Goal: Communication & Community: Answer question/provide support

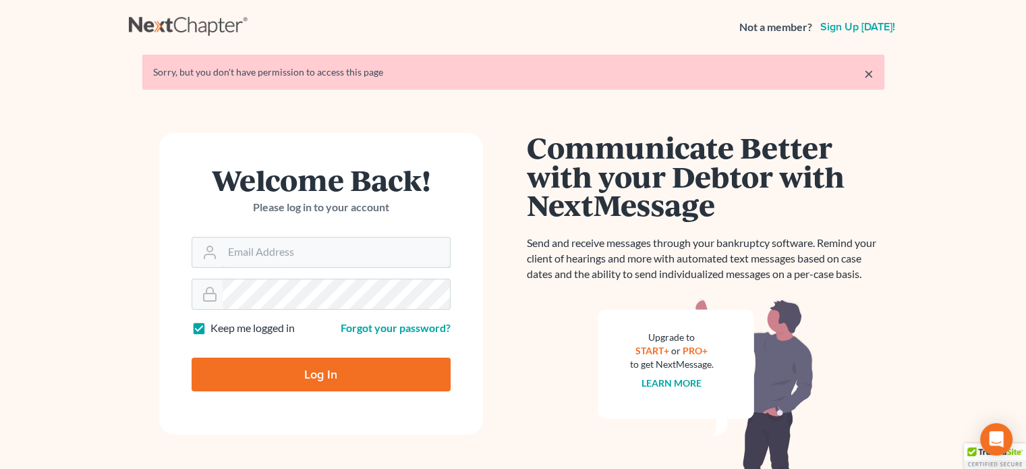
type input "nsader@saderlawfirm.com"
click at [316, 368] on input "Log In" at bounding box center [321, 375] width 259 height 34
type input "Thinking..."
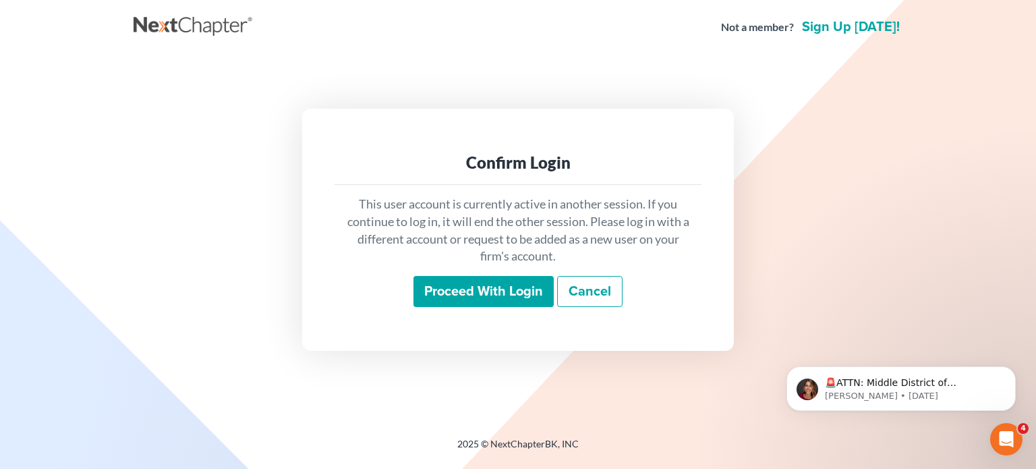
click at [493, 293] on input "Proceed with login" at bounding box center [483, 291] width 140 height 31
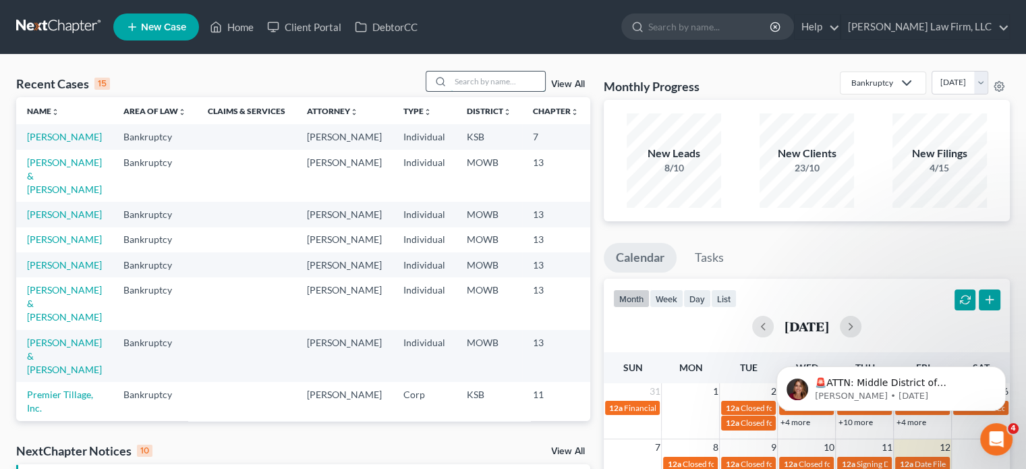
click at [463, 78] on input "search" at bounding box center [498, 82] width 94 height 20
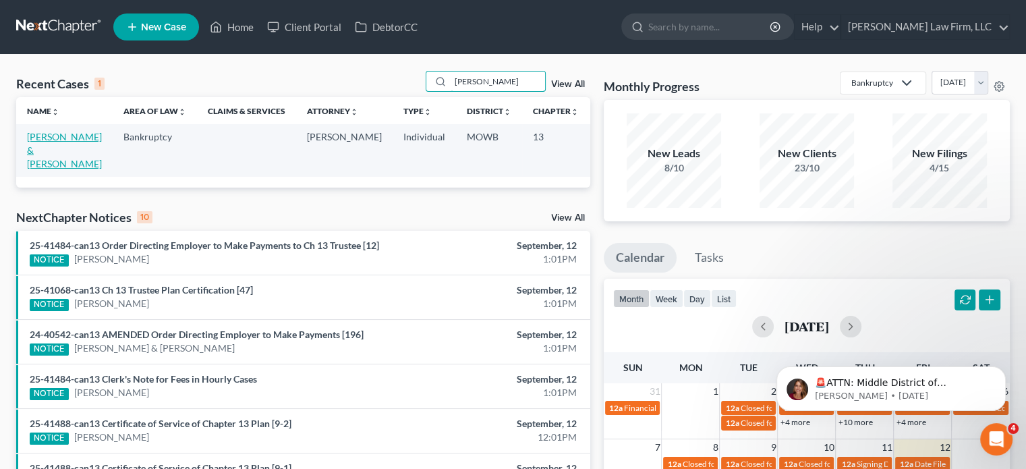
type input "[PERSON_NAME]"
click at [38, 140] on link "[PERSON_NAME] & [PERSON_NAME]" at bounding box center [64, 150] width 75 height 38
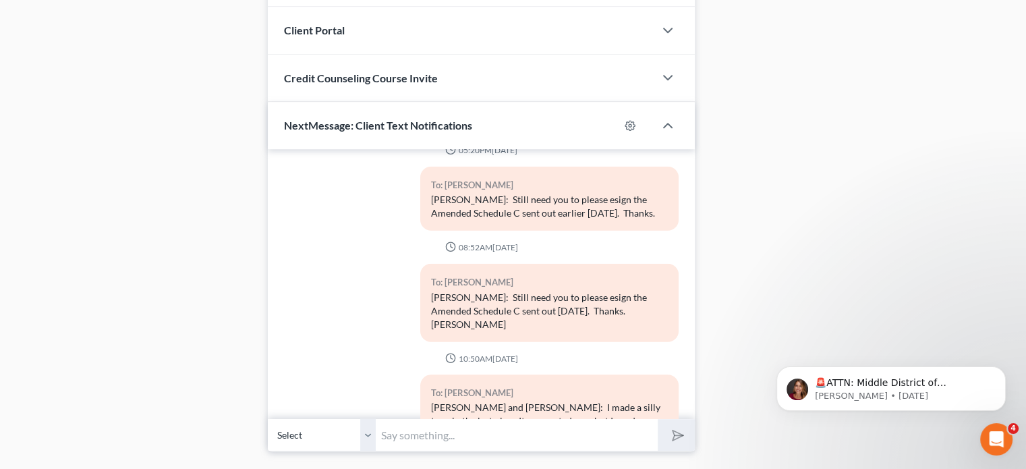
scroll to position [1386, 0]
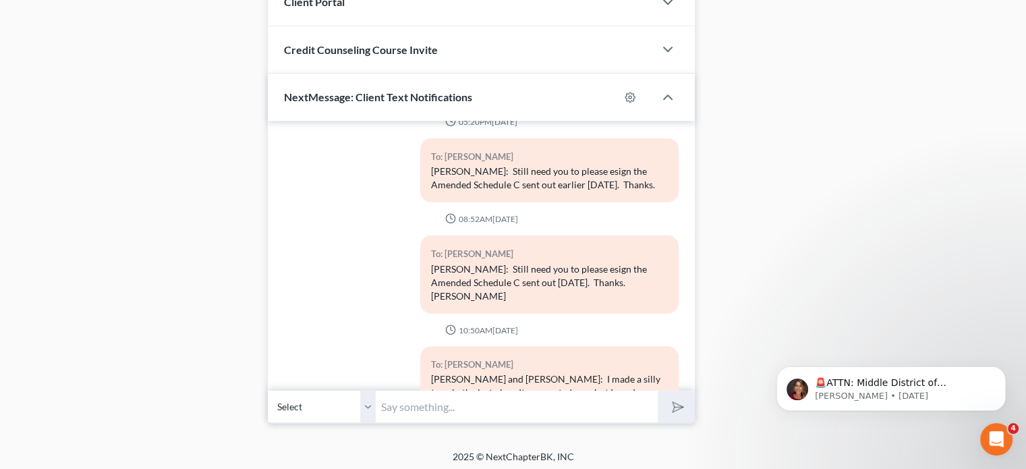
click at [378, 396] on input "text" at bounding box center [517, 406] width 282 height 33
type input "Guys: For some reason the esignatures [DATE] did not come thru. I have just re-…"
click at [365, 399] on select "Select [PHONE_NUMBER] - [PERSON_NAME] [PHONE_NUMBER] - [PERSON_NAME]" at bounding box center [322, 406] width 108 height 33
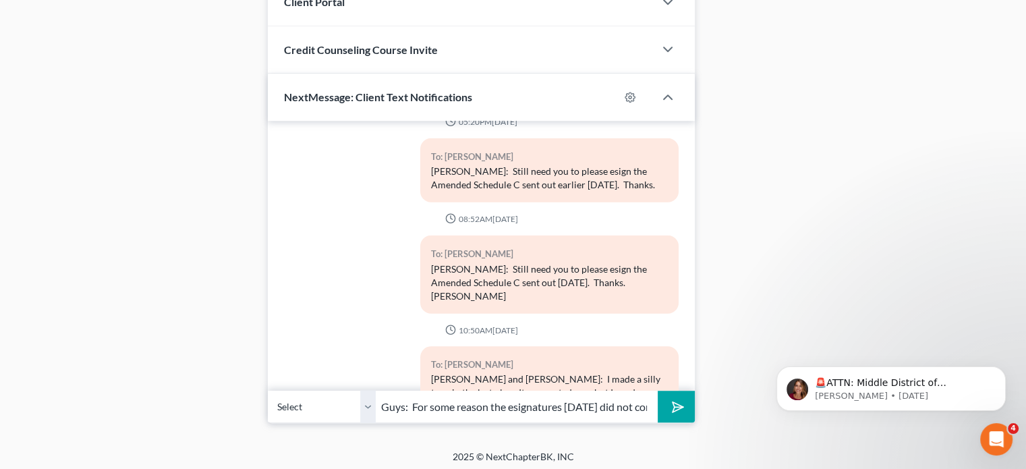
click at [268, 390] on select "Select [PHONE_NUMBER] - [PERSON_NAME] [PHONE_NUMBER] - [PERSON_NAME]" at bounding box center [322, 406] width 108 height 33
click at [679, 398] on icon "submit" at bounding box center [675, 406] width 19 height 19
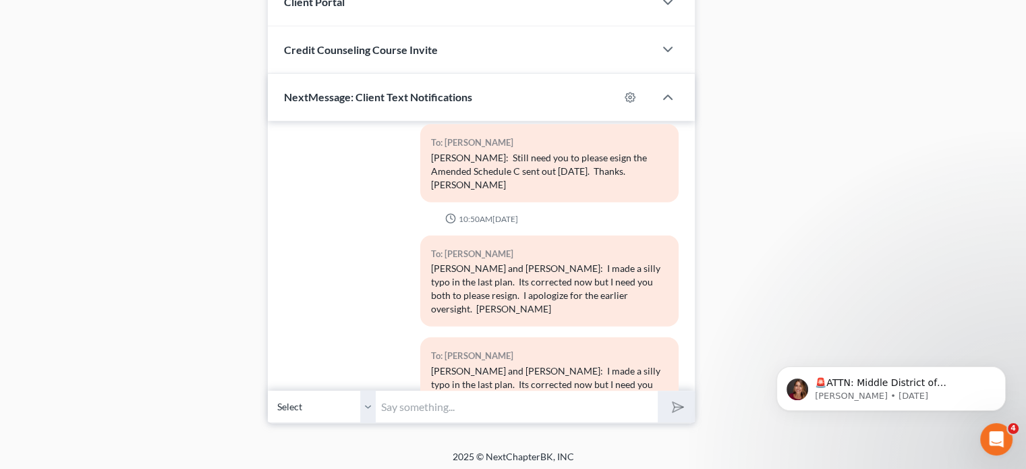
click at [383, 399] on input "text" at bounding box center [517, 406] width 282 height 33
type input "inconvenience. [PERSON_NAME]"
click at [674, 397] on icon "submit" at bounding box center [675, 406] width 19 height 19
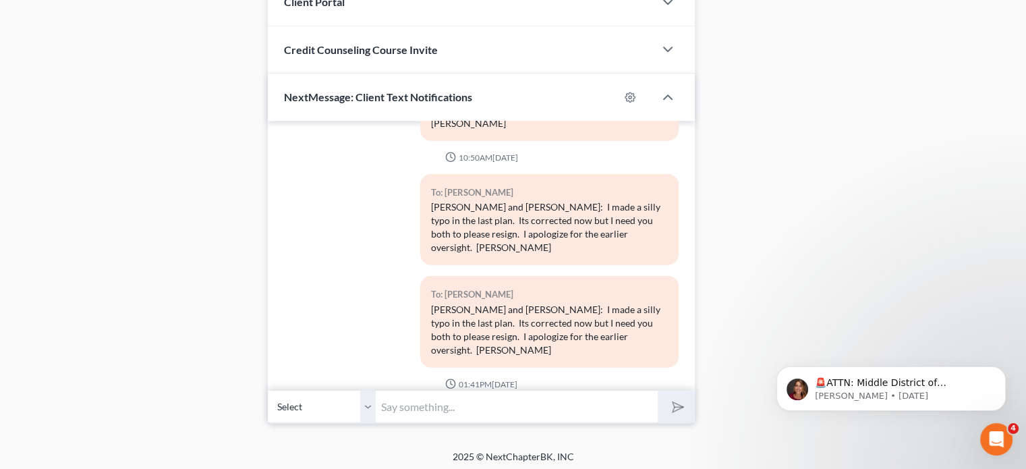
click at [362, 399] on select "Select [PHONE_NUMBER] - [PERSON_NAME] [PHONE_NUMBER] - [PERSON_NAME]" at bounding box center [322, 406] width 108 height 33
select select "1"
click at [268, 390] on select "Select [PHONE_NUMBER] - [PERSON_NAME] [PHONE_NUMBER] - [PERSON_NAME]" at bounding box center [322, 406] width 108 height 33
drag, startPoint x: 428, startPoint y: 250, endPoint x: 668, endPoint y: 283, distance: 241.7
click at [668, 400] on div "To: [PERSON_NAME]: For some reason the esignatures [DATE] did not come thru. I …" at bounding box center [549, 439] width 258 height 78
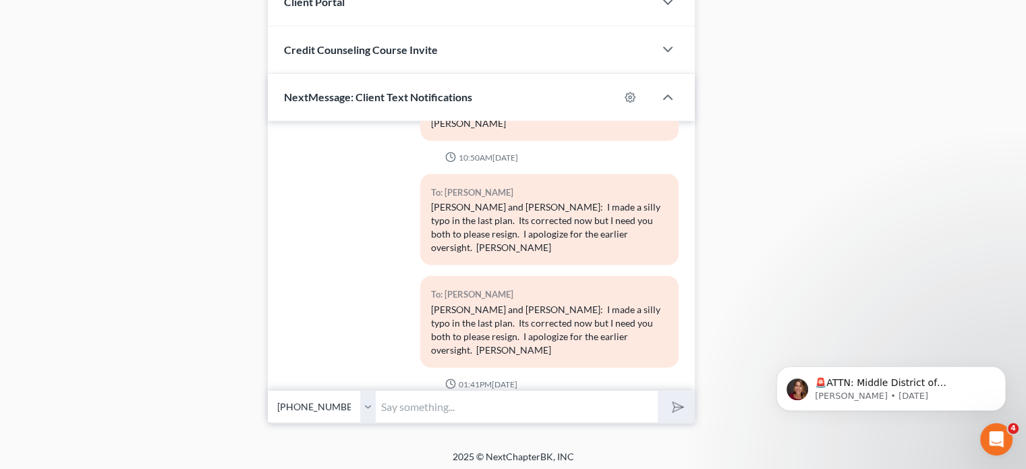
copy div "Guys: For some reason the esignatures [DATE] did not come thru. I have just re-…"
drag, startPoint x: 376, startPoint y: 399, endPoint x: 387, endPoint y: 403, distance: 10.9
click at [383, 401] on input "text" at bounding box center [517, 406] width 282 height 33
paste input "Guys: For some reason the esignatures [DATE] did not come thru. I have just re-…"
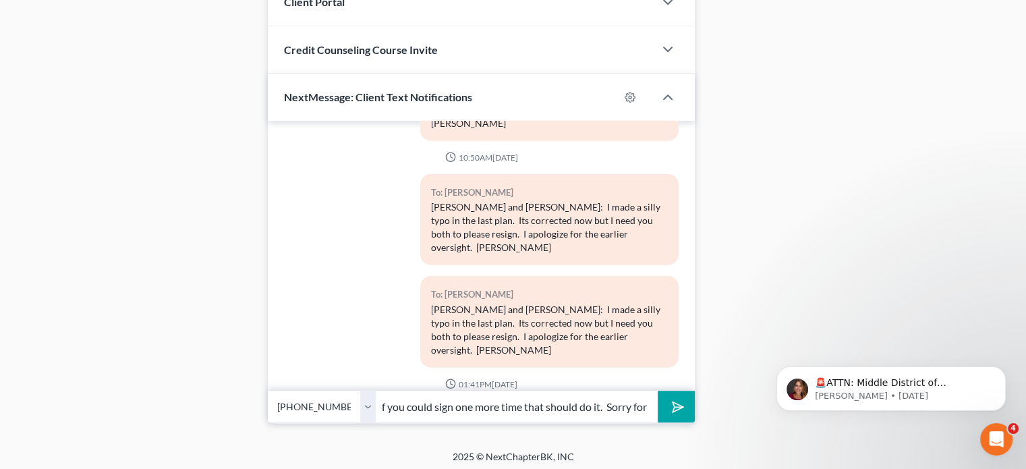
type input "Guys: For some reason the esignatures [DATE] did not come thru. I have just re-…"
click at [675, 399] on polygon "submit" at bounding box center [675, 407] width 16 height 16
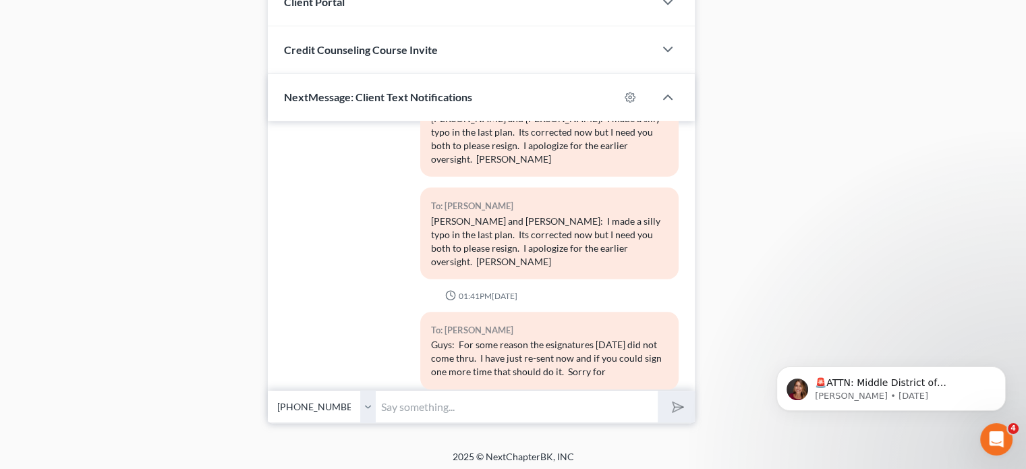
drag, startPoint x: 576, startPoint y: 252, endPoint x: 670, endPoint y: 255, distance: 93.8
click at [670, 400] on div "To: [PERSON_NAME] inconvenience. [PERSON_NAME]" at bounding box center [549, 430] width 272 height 61
copy div "inconvenience. [PERSON_NAME]"
click at [391, 405] on input "text" at bounding box center [517, 406] width 282 height 33
drag, startPoint x: 429, startPoint y: 380, endPoint x: 473, endPoint y: 397, distance: 47.0
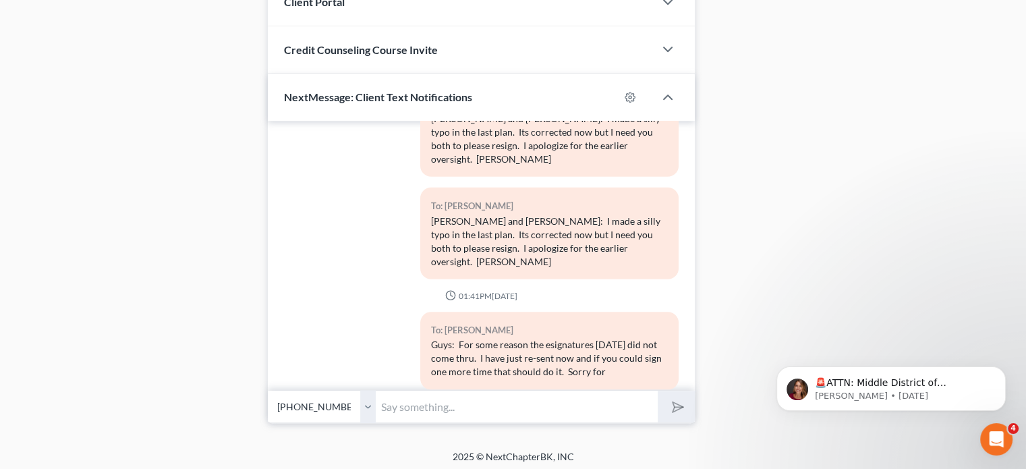
paste input "inconvenience. [PERSON_NAME]"
type input "inconvenience. [PERSON_NAME]"
click at [364, 397] on select "Select [PHONE_NUMBER] - [PERSON_NAME] [PHONE_NUMBER] - [PERSON_NAME]" at bounding box center [322, 406] width 108 height 33
click at [673, 397] on icon "submit" at bounding box center [675, 406] width 19 height 19
